Goal: Task Accomplishment & Management: Use online tool/utility

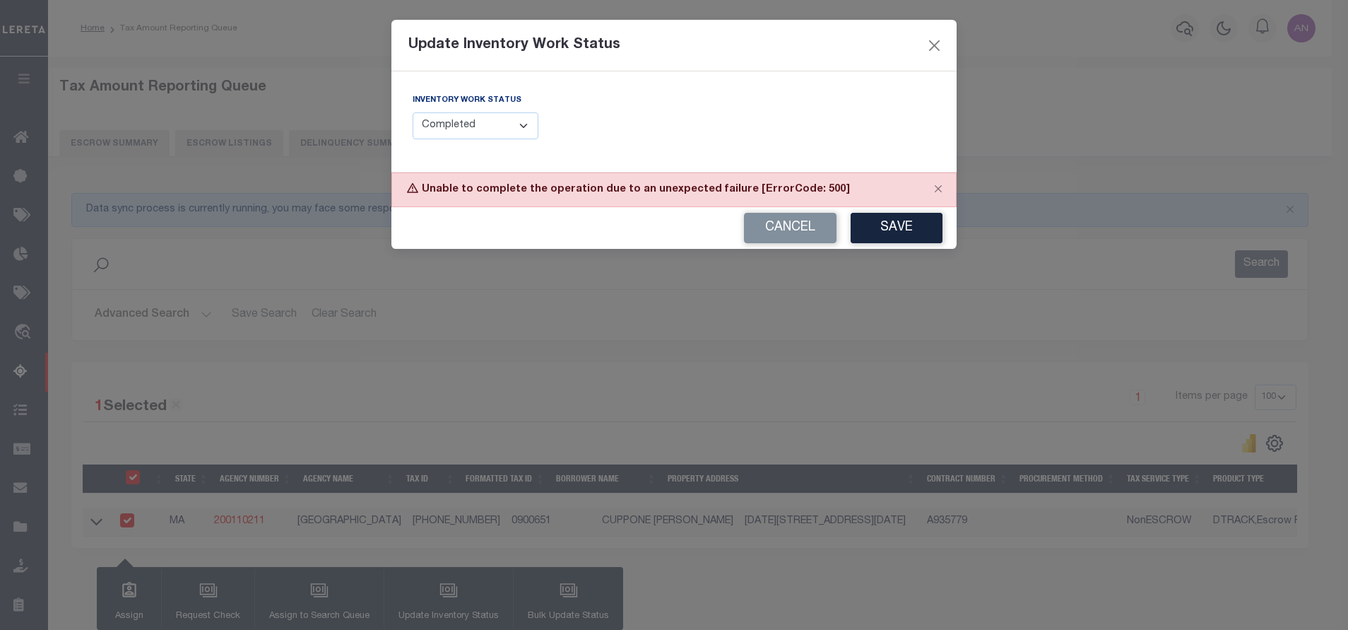
select select "100"
click at [928, 42] on button "Close" at bounding box center [935, 45] width 18 height 18
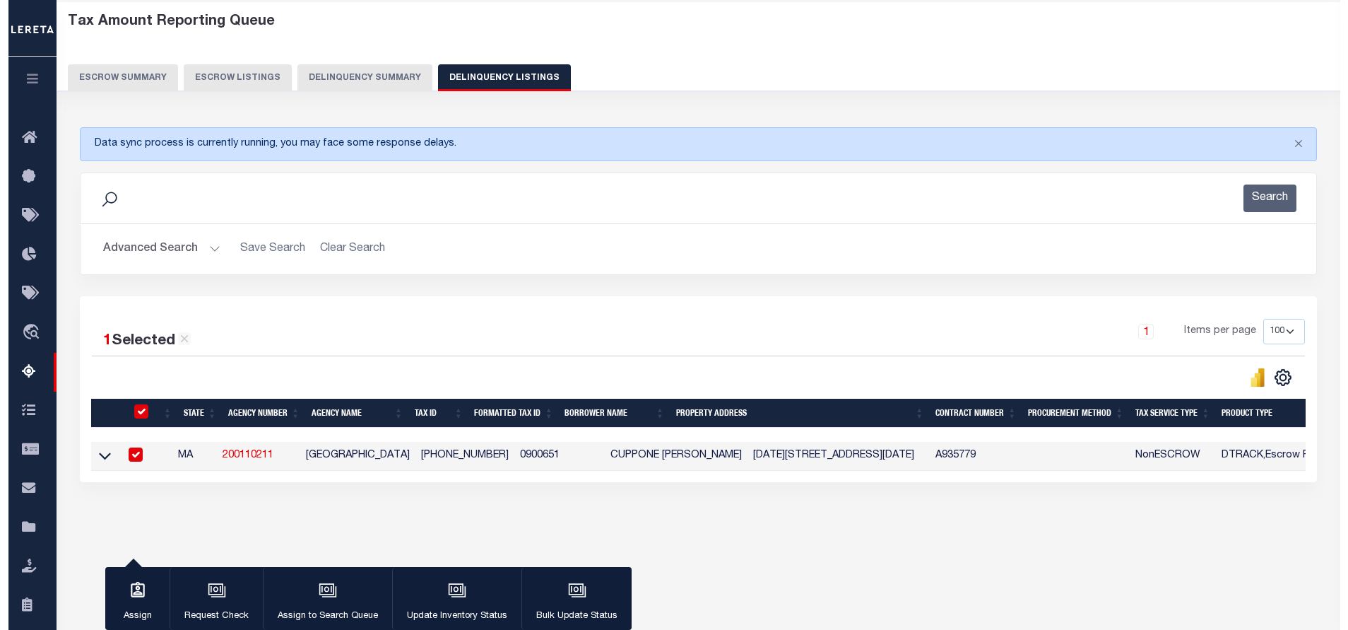
scroll to position [106, 0]
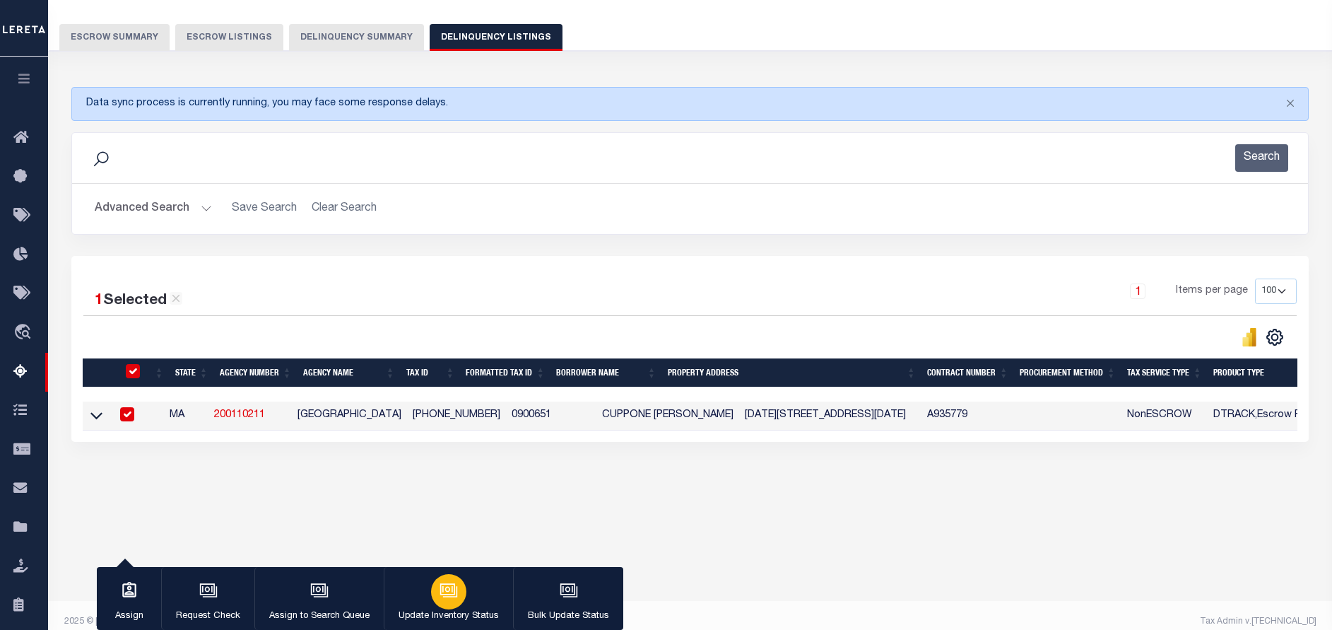
click at [447, 588] on icon "button" at bounding box center [449, 590] width 18 height 18
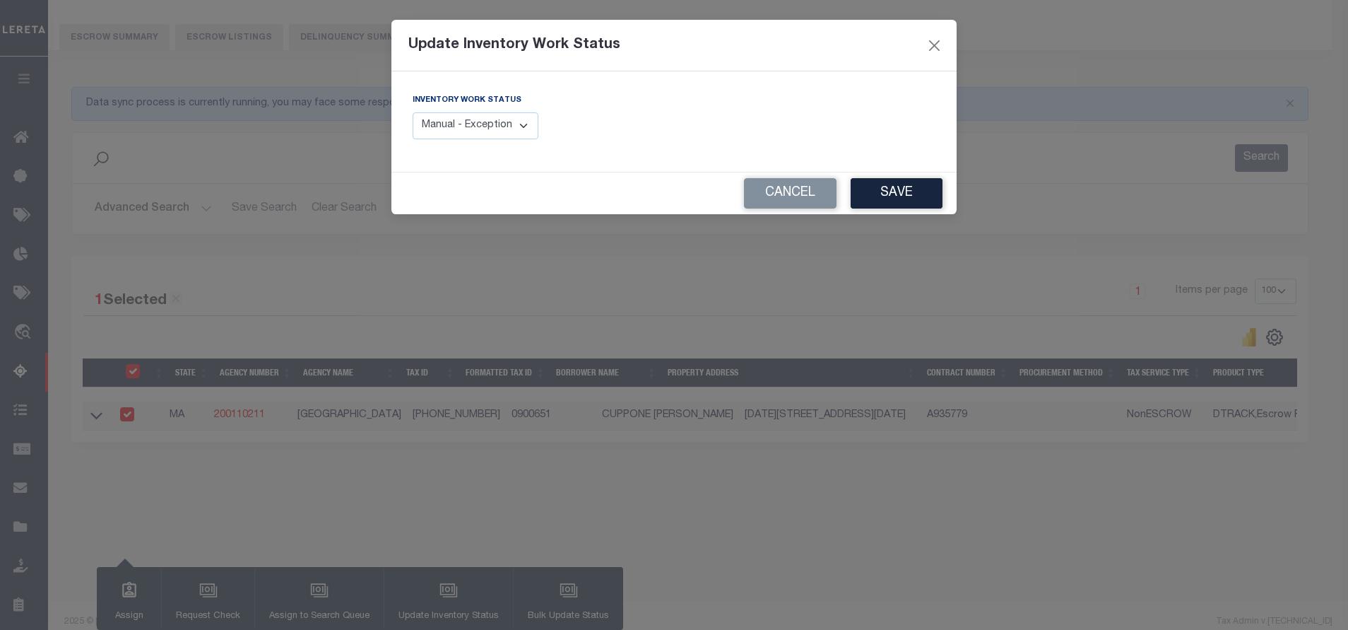
click at [525, 126] on select "Manual - Exception Pended - Awaiting Search Late Add Exception Completed" at bounding box center [476, 126] width 126 height 28
select select "4"
click at [413, 112] on select "Manual - Exception Pended - Awaiting Search Late Add Exception Completed" at bounding box center [476, 126] width 126 height 28
click at [929, 192] on button "Save" at bounding box center [897, 193] width 92 height 30
